Goal: Information Seeking & Learning: Check status

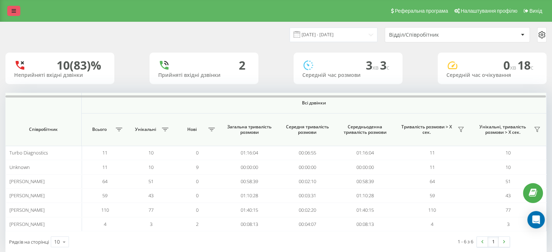
click at [15, 10] on icon at bounding box center [14, 10] width 4 height 5
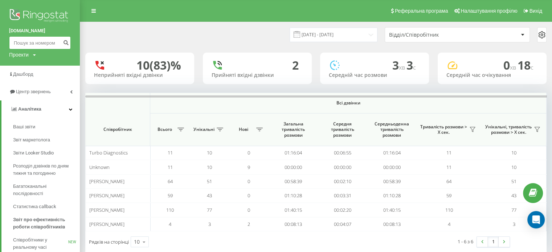
click at [45, 43] on input at bounding box center [40, 42] width 62 height 13
paste input "+380955158186"
type input "+380955158186"
click at [70, 42] on button "submit" at bounding box center [66, 42] width 10 height 13
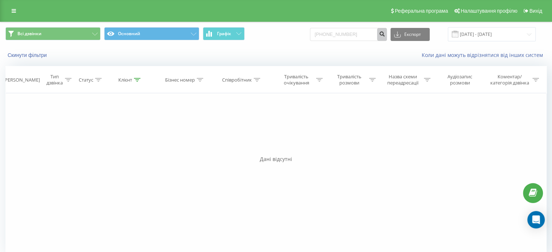
click at [385, 34] on icon "submit" at bounding box center [382, 33] width 6 height 4
click at [356, 35] on input "+380955158186" at bounding box center [348, 34] width 77 height 13
click at [363, 36] on input "+380955158186" at bounding box center [348, 34] width 77 height 13
click at [13, 11] on icon at bounding box center [14, 10] width 4 height 5
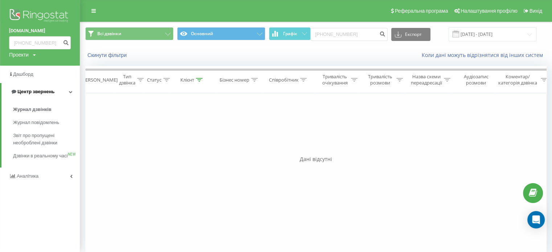
click at [34, 93] on span "Центр звернень" at bounding box center [35, 91] width 37 height 5
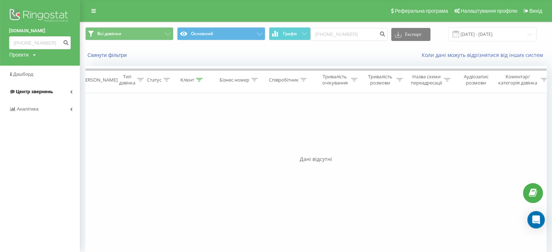
click at [34, 93] on span "Центр звернень" at bounding box center [34, 91] width 37 height 5
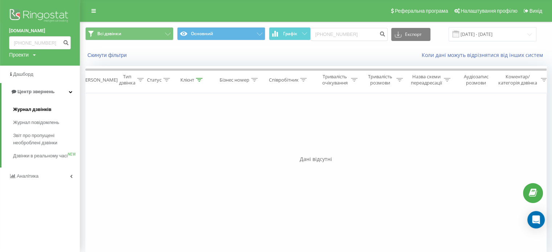
click at [31, 109] on span "Журнал дзвінків" at bounding box center [32, 109] width 38 height 7
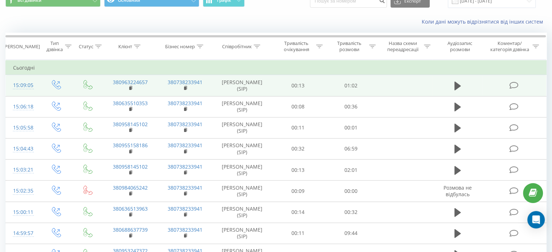
scroll to position [62, 0]
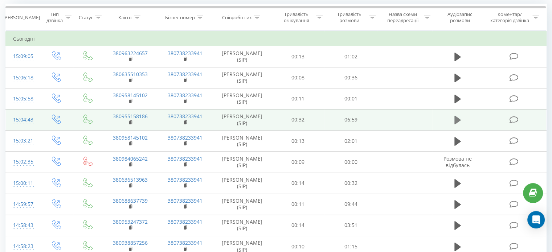
click at [458, 120] on icon at bounding box center [458, 120] width 7 height 9
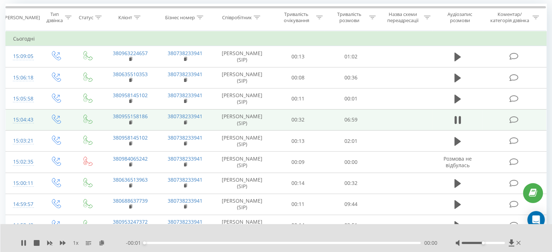
click at [364, 244] on div "00:00" at bounding box center [283, 243] width 276 height 2
click at [378, 244] on div "00:02" at bounding box center [283, 243] width 276 height 2
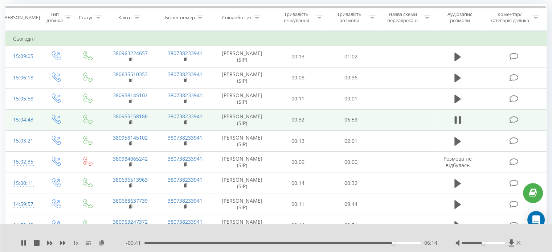
click at [26, 238] on div "1 x - 00:41 06:14 06:14" at bounding box center [276, 238] width 552 height 28
click at [25, 240] on div "1 x" at bounding box center [73, 243] width 105 height 7
click at [23, 243] on icon at bounding box center [24, 243] width 6 height 6
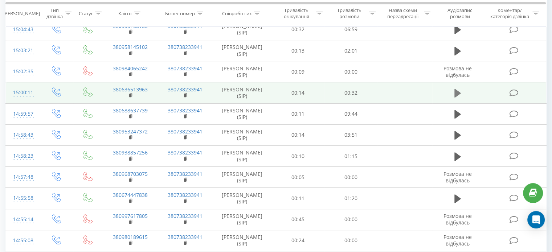
scroll to position [212, 0]
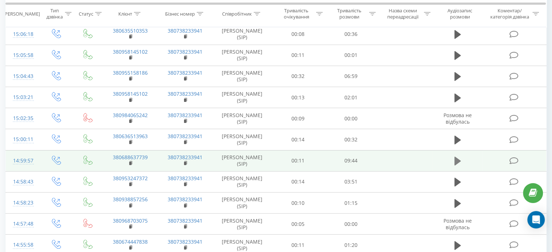
click at [462, 158] on button at bounding box center [457, 161] width 11 height 11
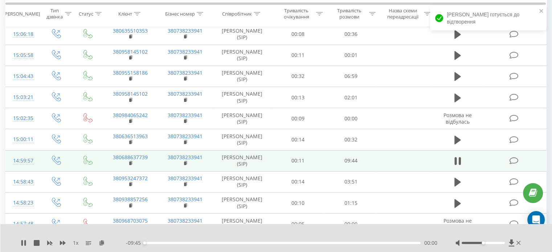
click at [148, 243] on div "00:00" at bounding box center [283, 243] width 276 height 2
click at [151, 243] on div "00:09" at bounding box center [283, 243] width 276 height 2
click at [150, 244] on div "00:17" at bounding box center [283, 243] width 276 height 2
click at [147, 244] on div "00:05" at bounding box center [283, 243] width 276 height 2
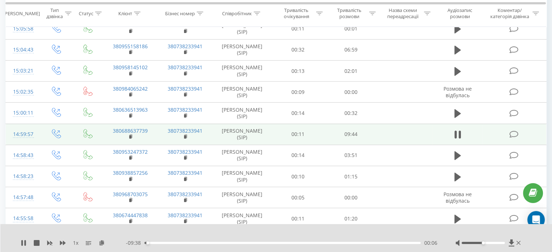
scroll to position [260, 0]
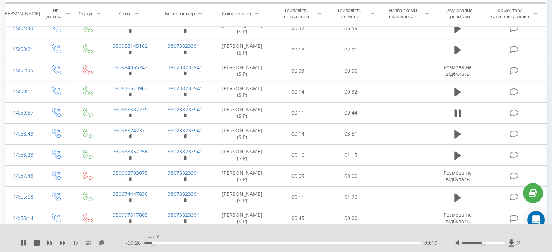
click at [153, 244] on div "00:19" at bounding box center [283, 243] width 276 height 2
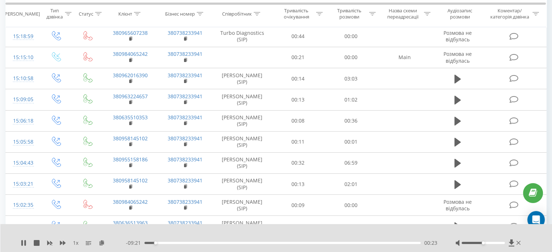
scroll to position [0, 0]
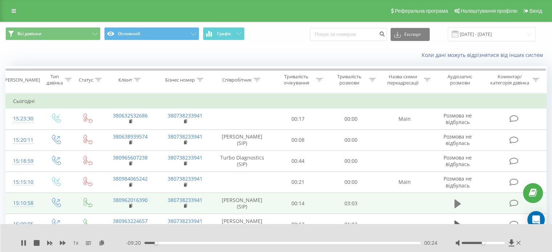
click at [454, 203] on button at bounding box center [457, 204] width 11 height 11
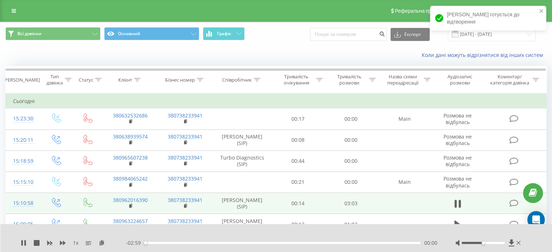
click at [153, 241] on div "- 02:59 00:00 00:00" at bounding box center [282, 243] width 312 height 7
click at [151, 243] on div "00:01" at bounding box center [283, 243] width 276 height 2
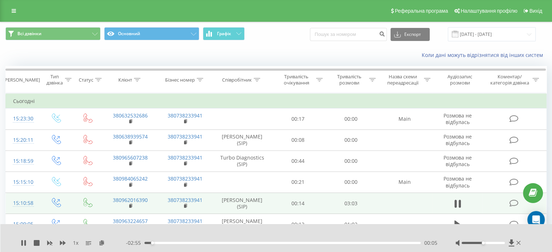
click at [159, 244] on div "00:05" at bounding box center [283, 243] width 276 height 2
click at [155, 242] on div "- 02:49 00:10 00:10" at bounding box center [282, 243] width 312 height 7
click at [154, 242] on div "- 02:49 00:11 00:11" at bounding box center [282, 243] width 312 height 7
click at [153, 242] on div "00:05" at bounding box center [283, 243] width 276 height 2
click at [163, 244] on div "- 02:53 00:07 00:07" at bounding box center [282, 243] width 312 height 7
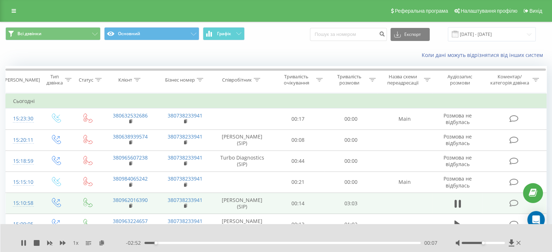
click at [163, 244] on div "00:07" at bounding box center [283, 243] width 276 height 2
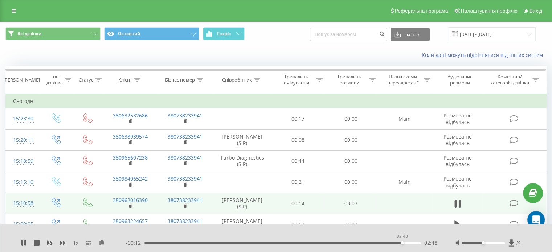
click at [402, 244] on div "02:48" at bounding box center [283, 243] width 276 height 2
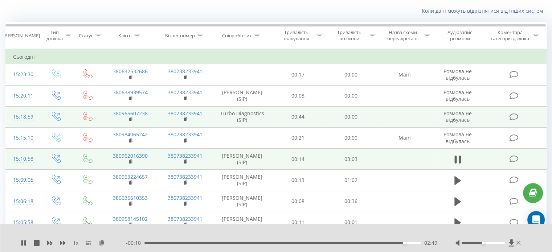
scroll to position [49, 0]
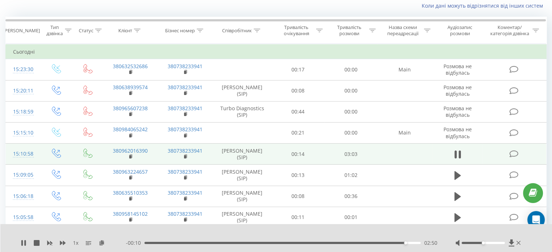
click at [20, 247] on div "1 x - 00:10 02:50 02:50" at bounding box center [276, 238] width 552 height 28
click at [22, 236] on div "1 x - 00:09 02:51 02:51" at bounding box center [276, 238] width 552 height 28
click at [22, 242] on icon at bounding box center [21, 243] width 1 height 6
click at [21, 244] on icon at bounding box center [23, 243] width 4 height 6
click at [229, 242] on div "02:52" at bounding box center [283, 243] width 276 height 2
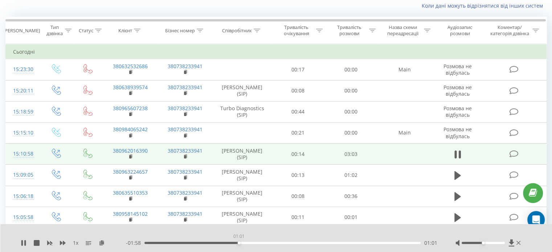
click at [239, 243] on div "01:01" at bounding box center [283, 243] width 276 height 2
click at [234, 242] on div "01:03" at bounding box center [283, 243] width 276 height 2
click at [245, 244] on div "01:01" at bounding box center [283, 243] width 276 height 2
click at [255, 243] on div "01:12" at bounding box center [283, 243] width 276 height 2
click at [261, 244] on div "01:13" at bounding box center [283, 243] width 276 height 2
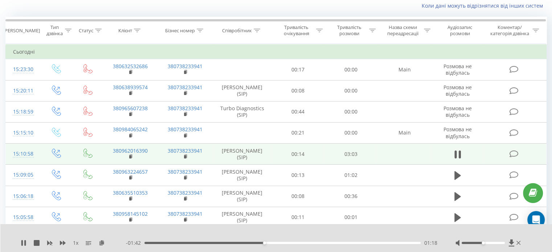
click at [269, 243] on div "01:18" at bounding box center [283, 243] width 276 height 2
click at [277, 243] on div "01:26" at bounding box center [283, 243] width 276 height 2
click at [273, 244] on div "01:23" at bounding box center [283, 243] width 276 height 2
click at [279, 245] on div "- 01:35 01:24 01:24" at bounding box center [282, 243] width 312 height 7
click at [280, 242] on div "01:25" at bounding box center [283, 243] width 276 height 2
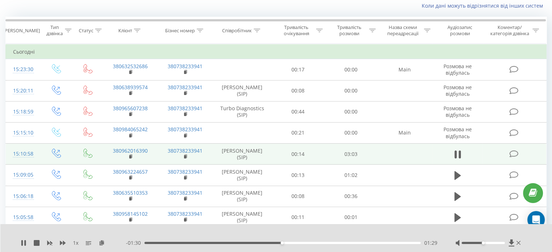
click at [288, 243] on div "01:29" at bounding box center [283, 243] width 276 height 2
click at [293, 243] on div "01:35" at bounding box center [283, 243] width 276 height 2
click at [299, 243] on div "01:37" at bounding box center [283, 243] width 276 height 2
click at [306, 242] on div "01:45" at bounding box center [283, 243] width 276 height 2
click at [324, 242] on div "01:56" at bounding box center [283, 243] width 276 height 2
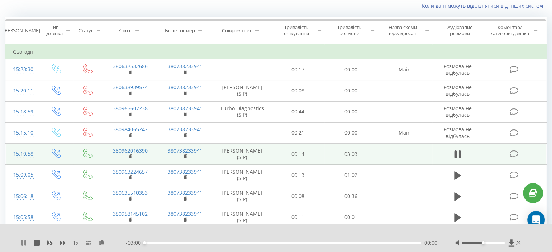
click at [25, 241] on icon at bounding box center [24, 243] width 1 height 6
